Goal: Use online tool/utility: Utilize a website feature to perform a specific function

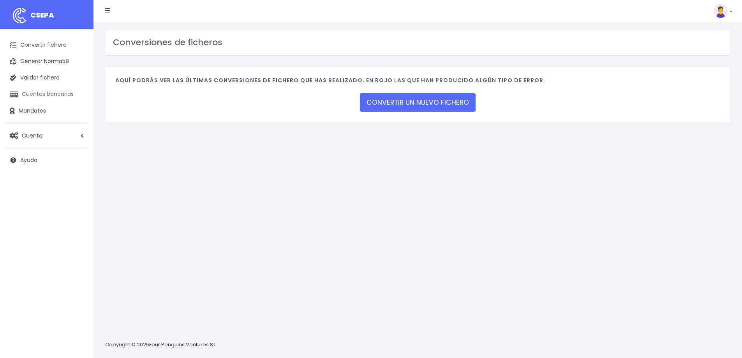
click at [49, 95] on link "Cuentas bancarias" at bounding box center [47, 94] width 86 height 16
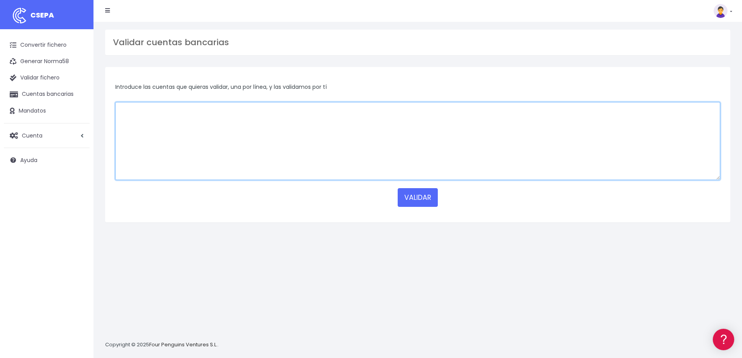
click at [241, 144] on textarea at bounding box center [417, 141] width 605 height 78
paste textarea "T50001800036085542602054"
type textarea "T50001800036085542602054"
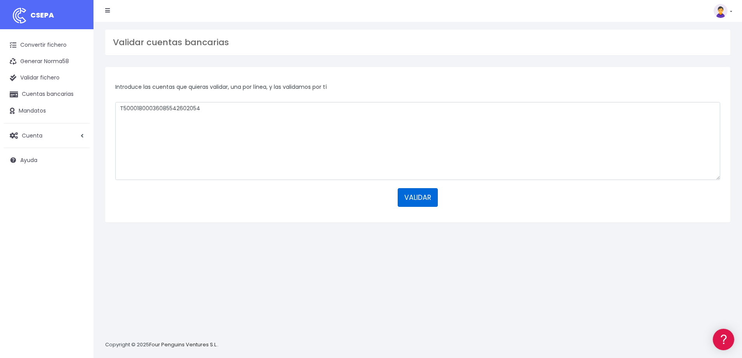
click at [425, 197] on button "VALIDAR" at bounding box center [418, 197] width 40 height 19
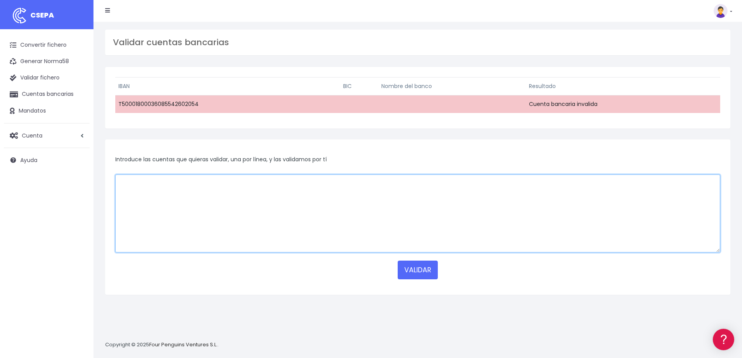
click at [189, 211] on textarea at bounding box center [417, 213] width 605 height 78
paste textarea "T50001800036085542602054"
click at [118, 182] on textarea "T50001800036085542602054" at bounding box center [417, 213] width 605 height 78
type textarea "PT50001800036085542602054"
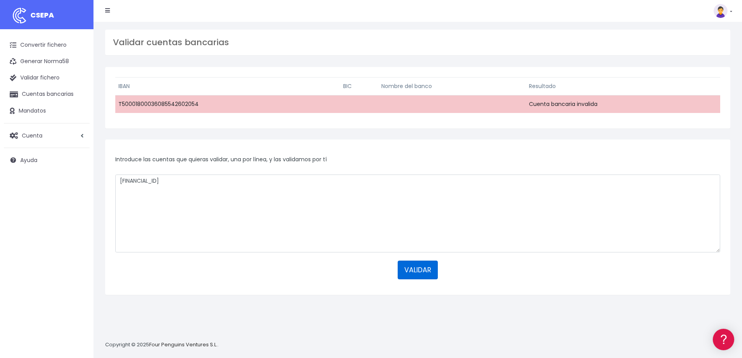
click at [414, 275] on button "VALIDAR" at bounding box center [418, 270] width 40 height 19
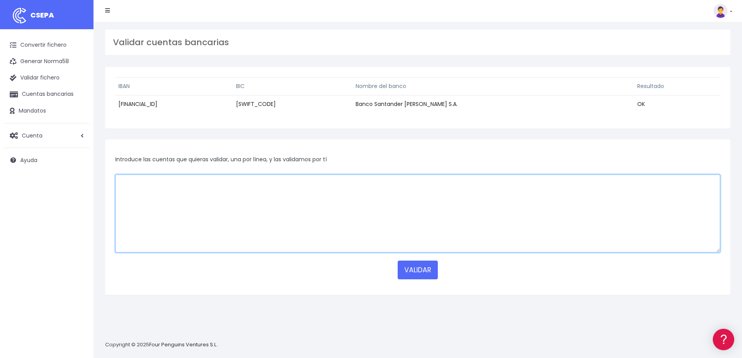
click at [264, 185] on textarea at bounding box center [417, 213] width 605 height 78
paste textarea "DE55390500001077091765"
type textarea "DE55390500001077091765"
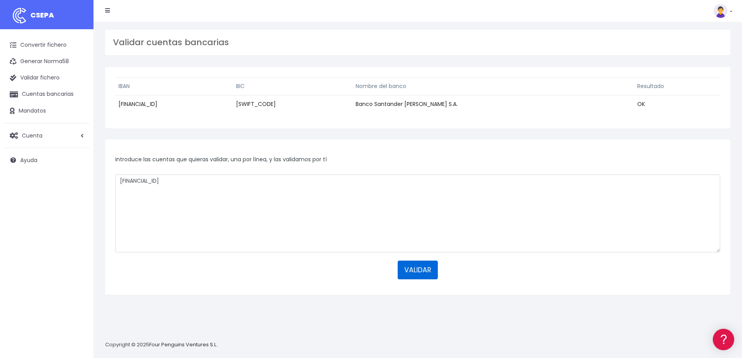
click at [413, 264] on button "VALIDAR" at bounding box center [418, 270] width 40 height 19
